Goal: Navigation & Orientation: Understand site structure

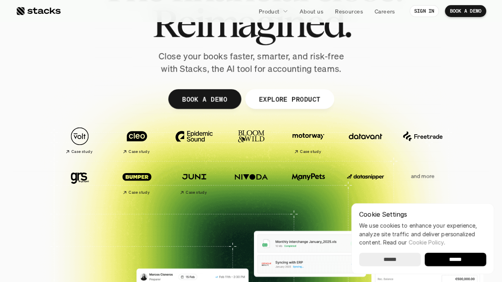
scroll to position [94, 0]
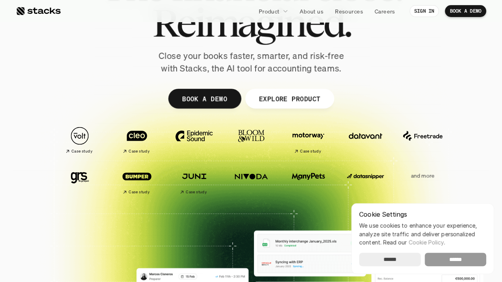
click at [462, 258] on input "******" at bounding box center [454, 259] width 61 height 13
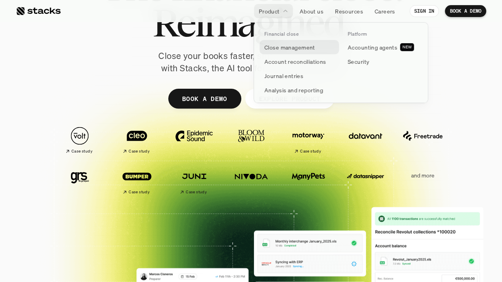
scroll to position [0, 0]
click at [285, 48] on p "Close management" at bounding box center [289, 47] width 51 height 8
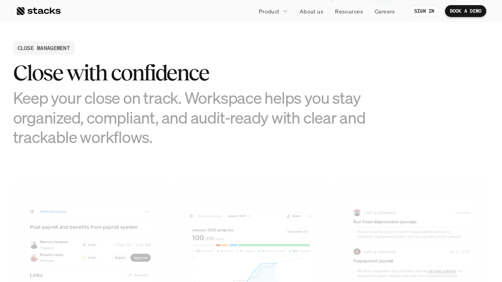
scroll to position [584, 0]
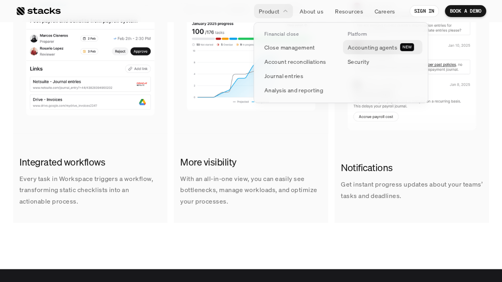
click at [379, 48] on p "Accounting agents" at bounding box center [372, 47] width 50 height 8
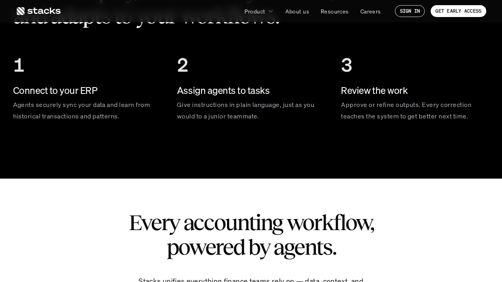
scroll to position [1202, 0]
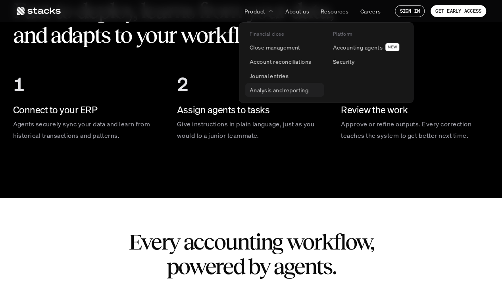
click at [293, 88] on p "Analysis and reporting" at bounding box center [278, 90] width 59 height 8
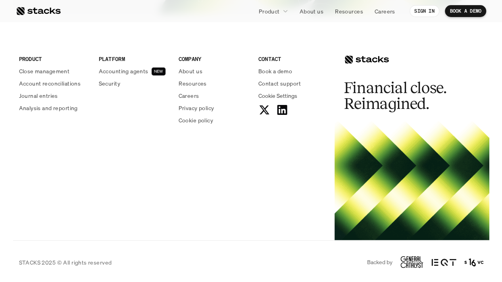
scroll to position [2127, 0]
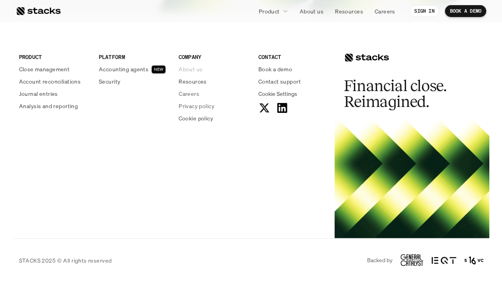
click at [190, 69] on p "About us" at bounding box center [190, 69] width 24 height 8
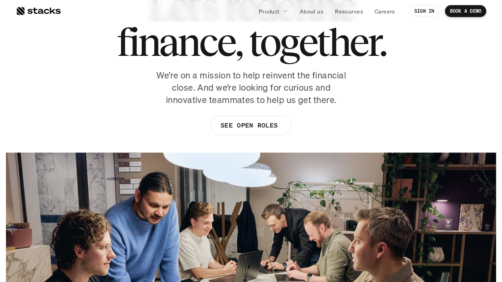
scroll to position [75, 0]
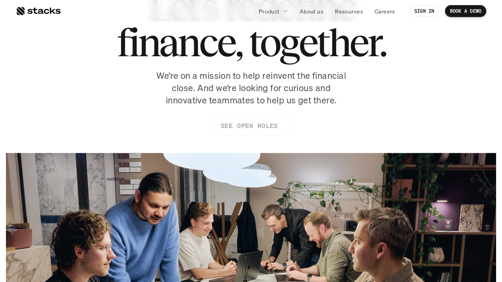
click at [230, 121] on p "SEE OPEN ROLES" at bounding box center [248, 125] width 57 height 11
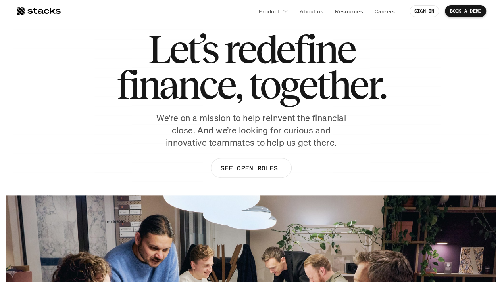
scroll to position [0, 0]
